Goal: Task Accomplishment & Management: Use online tool/utility

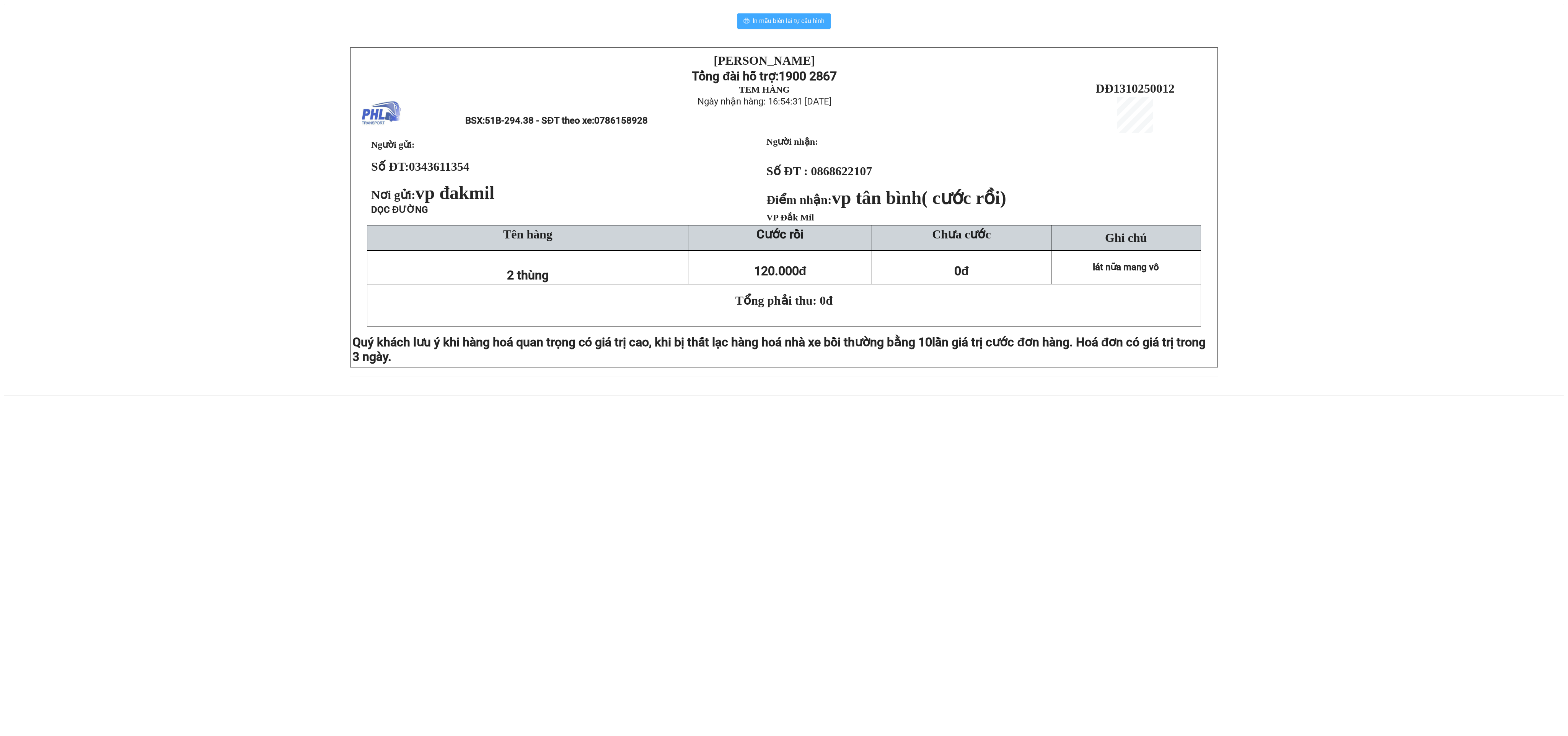
click at [772, 21] on span "In mẫu biên lai tự cấu hình" at bounding box center [789, 21] width 72 height 10
click at [778, 21] on span "In mẫu biên lai tự cấu hình" at bounding box center [789, 21] width 72 height 10
